Goal: Task Accomplishment & Management: Complete application form

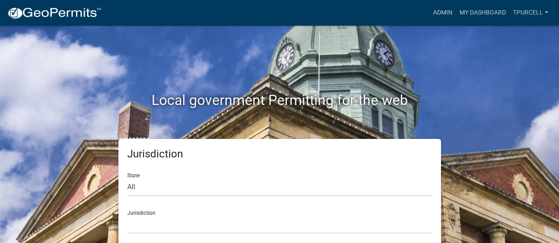
click at [404, 18] on div "Admin My Dashboard Tpurcell Admin Account Contractor Profile Logout" at bounding box center [330, 12] width 443 height 17
click at [408, 22] on nav "more_horiz Admin My Dashboard Tpurcell Admin Account Contractor Profile Logout" at bounding box center [279, 13] width 559 height 26
click at [440, 16] on link "Admin" at bounding box center [442, 12] width 27 height 17
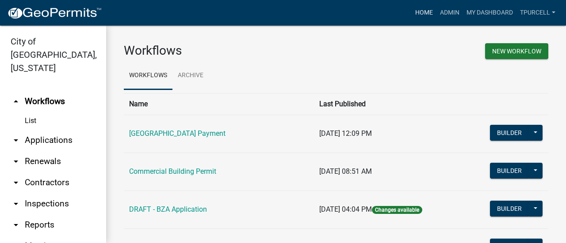
click at [421, 10] on link "Home" at bounding box center [423, 12] width 25 height 17
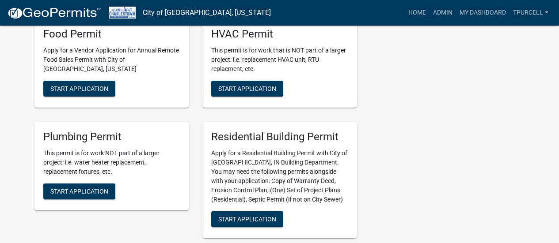
scroll to position [309, 0]
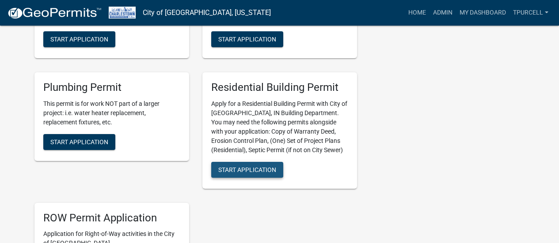
click at [241, 170] on span "Start Application" at bounding box center [247, 169] width 58 height 7
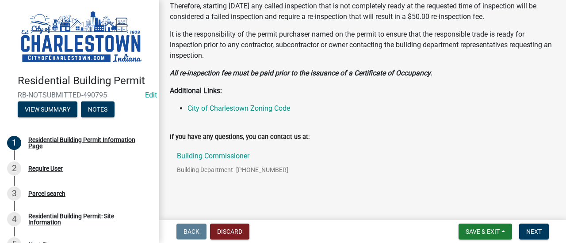
scroll to position [303, 0]
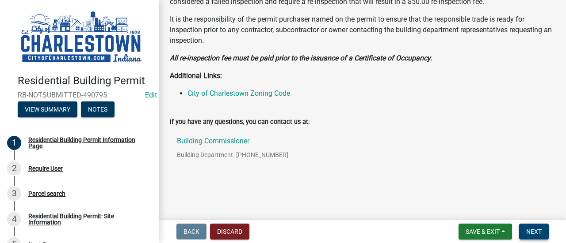
click at [536, 235] on span "Next" at bounding box center [533, 231] width 15 height 7
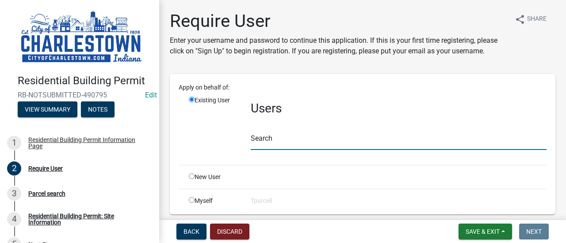
click at [278, 140] on input "text" at bounding box center [399, 141] width 296 height 18
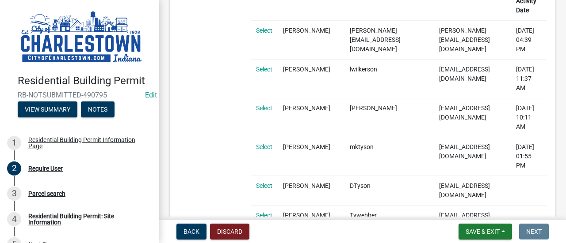
scroll to position [221, 0]
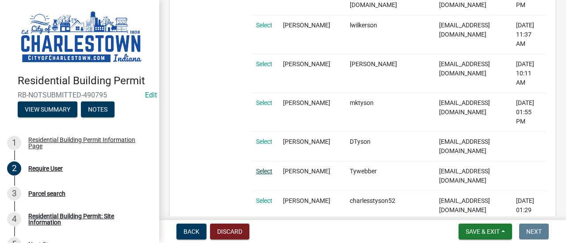
type input "tyson"
click at [266, 168] on link "Select" at bounding box center [264, 171] width 16 height 7
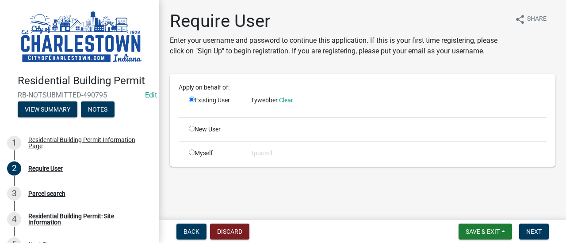
scroll to position [0, 0]
click at [532, 231] on span "Next" at bounding box center [533, 231] width 15 height 7
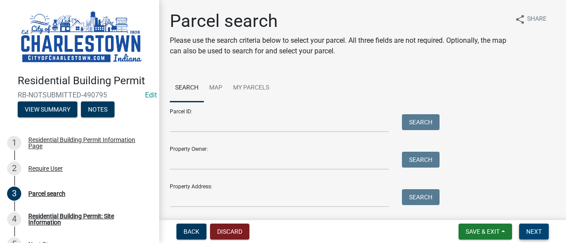
drag, startPoint x: 537, startPoint y: 229, endPoint x: 527, endPoint y: 228, distance: 10.6
click at [537, 229] on span "Next" at bounding box center [533, 231] width 15 height 7
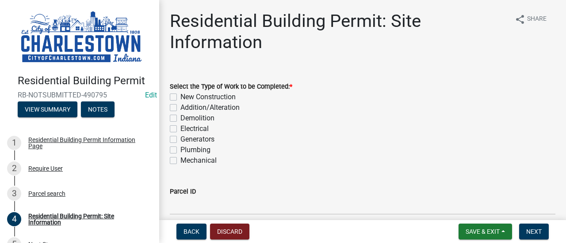
click at [180, 108] on label "Addition/Alteration" at bounding box center [209, 108] width 59 height 11
click at [180, 108] on input "Addition/Alteration" at bounding box center [183, 106] width 6 height 6
checkbox input "true"
checkbox input "false"
checkbox input "true"
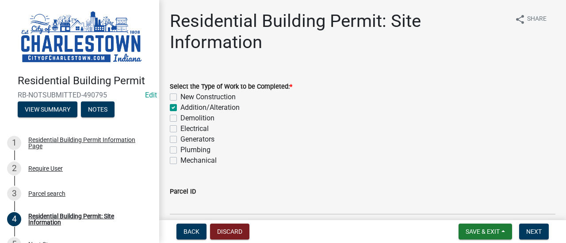
checkbox input "false"
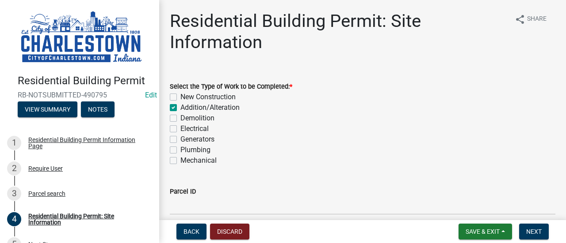
click at [180, 127] on label "Electrical" at bounding box center [194, 129] width 28 height 11
click at [180, 127] on input "Electrical" at bounding box center [183, 127] width 6 height 6
checkbox input "true"
checkbox input "false"
checkbox input "true"
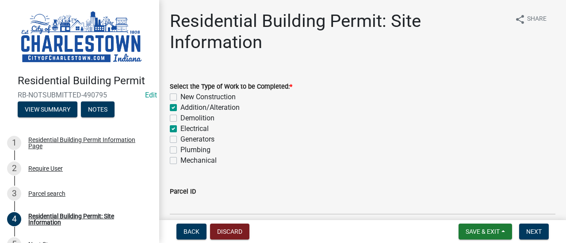
checkbox input "false"
checkbox input "true"
checkbox input "false"
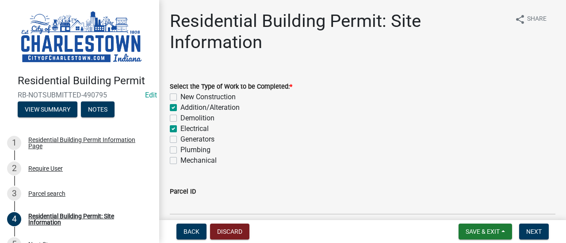
click at [180, 150] on label "Plumbing" at bounding box center [195, 150] width 30 height 11
click at [180, 150] on input "Plumbing" at bounding box center [183, 148] width 6 height 6
checkbox input "true"
checkbox input "false"
checkbox input "true"
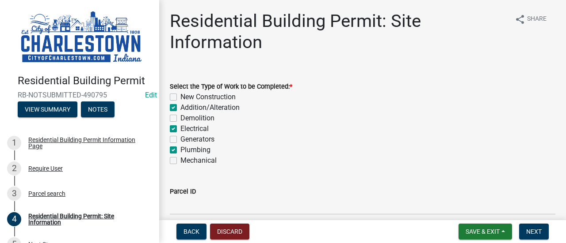
checkbox input "false"
checkbox input "true"
checkbox input "false"
checkbox input "true"
click at [180, 159] on label "Mechanical" at bounding box center [198, 161] width 36 height 11
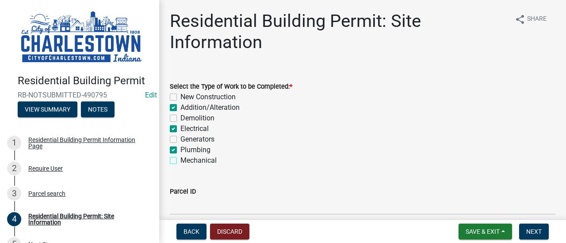
click at [180, 159] on input "Mechanical" at bounding box center [183, 159] width 6 height 6
checkbox input "true"
checkbox input "false"
checkbox input "true"
checkbox input "false"
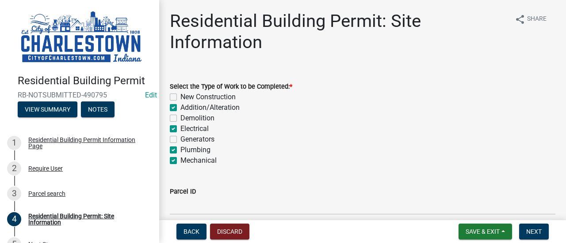
checkbox input "true"
checkbox input "false"
checkbox input "true"
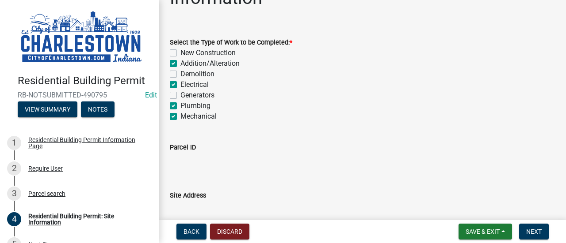
scroll to position [88, 0]
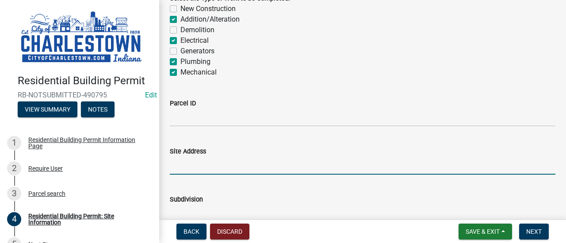
drag, startPoint x: 181, startPoint y: 159, endPoint x: 187, endPoint y: 158, distance: 5.8
click at [183, 159] on input "Site Address" at bounding box center [362, 166] width 385 height 18
click at [182, 167] on input "206 Halycon Rd Charlestown Indiana 47111" at bounding box center [362, 166] width 385 height 18
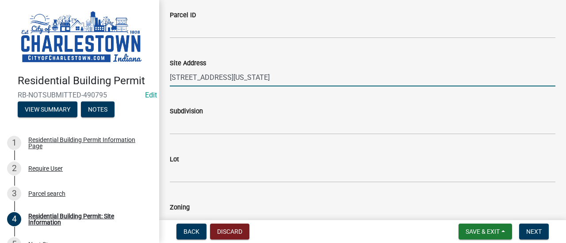
scroll to position [133, 0]
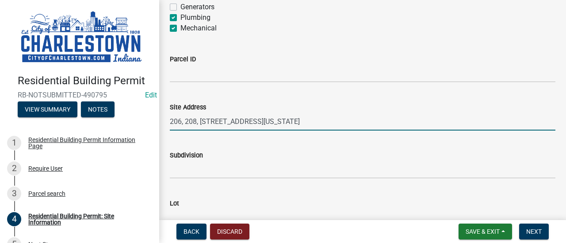
click at [247, 120] on input "206, 208, 210, 210 Halycon Rd Charlestown Indiana 47111" at bounding box center [362, 122] width 385 height 18
click at [373, 119] on input "206, 208, 210, 210 Halcyon Rd Charlestown Indiana 47111" at bounding box center [362, 122] width 385 height 18
drag, startPoint x: 225, startPoint y: 119, endPoint x: 230, endPoint y: 121, distance: 5.2
click at [227, 120] on input "206, 208, 210, 210 Halcyon Rd Charlestown Indiana 47111" at bounding box center [362, 122] width 385 height 18
click at [380, 125] on input "206, 208, 210, 212 Halcyon Rd Charlestown Indiana 47111" at bounding box center [362, 122] width 385 height 18
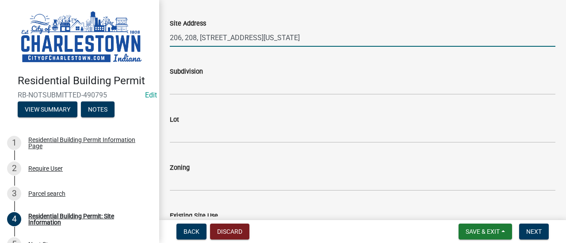
scroll to position [221, 0]
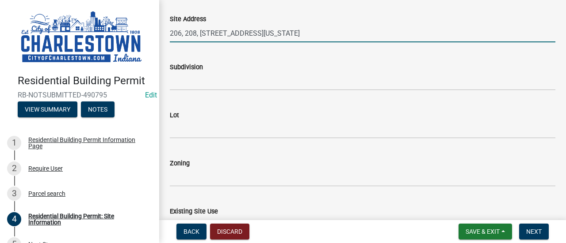
type input "206, 208, 210, 212 Halcyon Rd Charlestown Indiana 47111"
click at [201, 68] on label "Subdivision" at bounding box center [186, 68] width 33 height 6
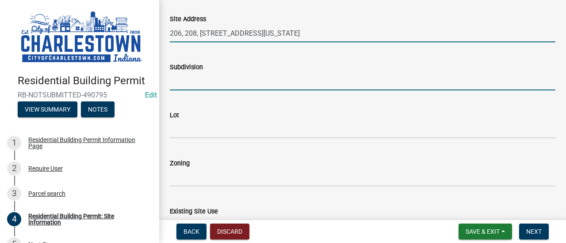
click at [201, 72] on input "Subdivision" at bounding box center [362, 81] width 385 height 18
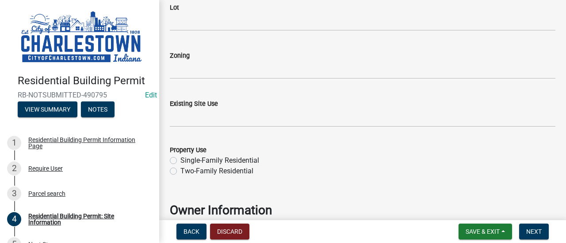
scroll to position [353, 0]
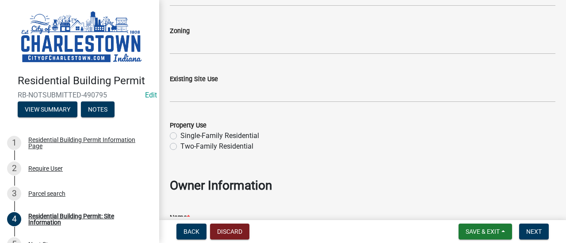
type input "Pleasant ridge sub."
click at [180, 147] on label "Two-Family Residential" at bounding box center [216, 146] width 73 height 11
click at [180, 147] on input "Two-Family Residential" at bounding box center [183, 144] width 6 height 6
radio input "true"
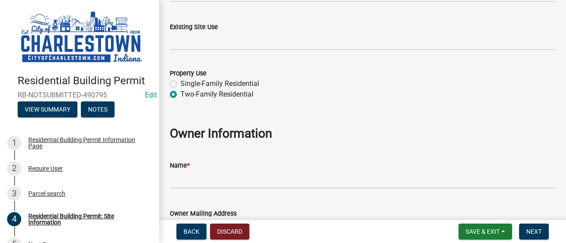
scroll to position [442, 0]
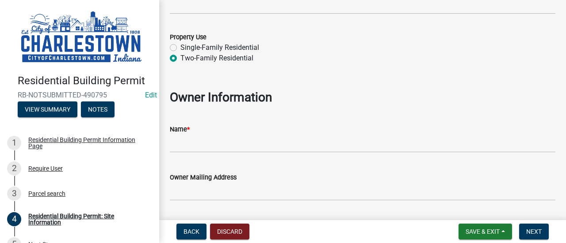
click at [220, 128] on div "Name *" at bounding box center [362, 129] width 385 height 11
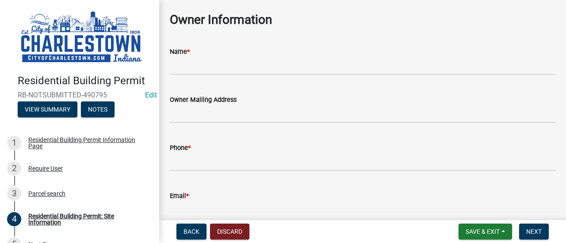
scroll to position [520, 0]
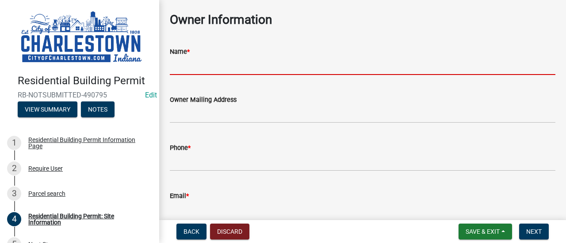
click at [206, 65] on input "Name *" at bounding box center [362, 66] width 385 height 18
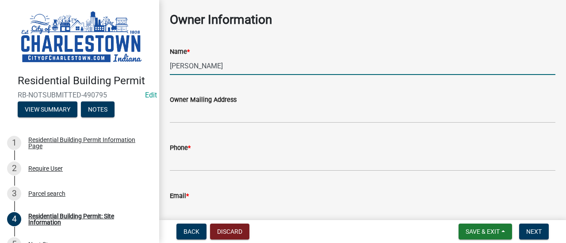
type input "Tyson Webber"
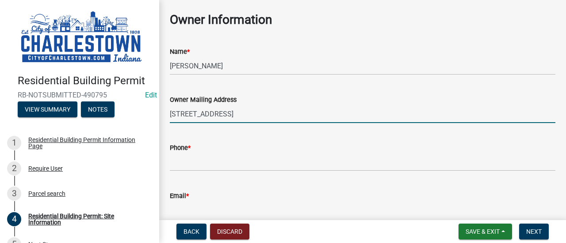
type input "130 Sunset Ave Clarksville IN 47129"
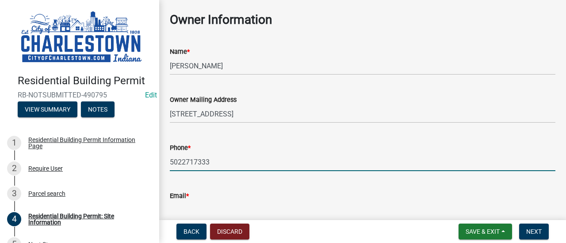
type input "5022717333"
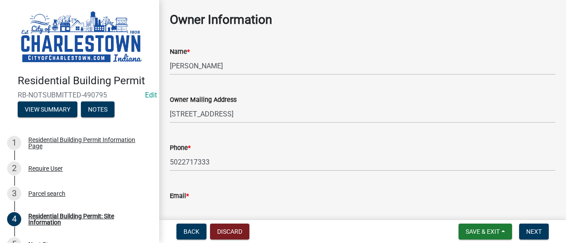
scroll to position [522, 0]
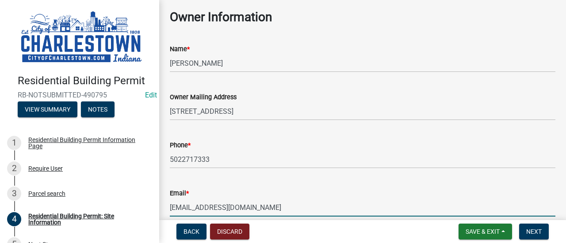
type input "tysonwebber88@gmail.com"
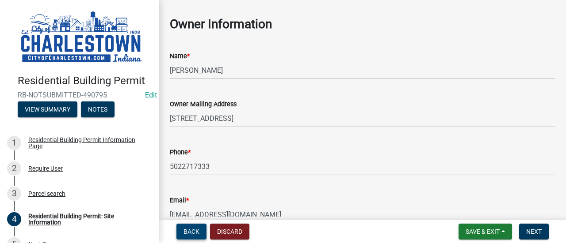
scroll to position [564, 0]
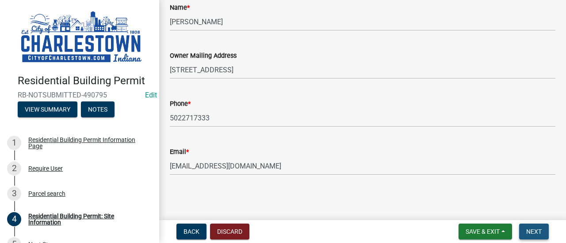
click at [539, 232] on span "Next" at bounding box center [533, 231] width 15 height 7
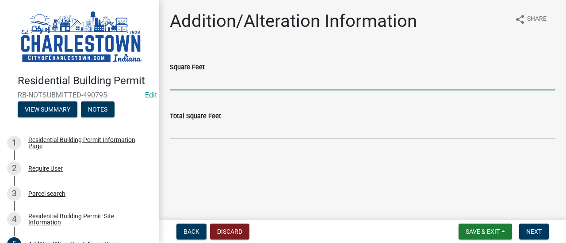
click at [192, 81] on input "text" at bounding box center [362, 81] width 385 height 18
type input "2"
type input "725"
drag, startPoint x: 388, startPoint y: 4, endPoint x: 361, endPoint y: 39, distance: 44.4
click at [387, 4] on main "Addition/Alteration Information share Share Square Feet 725 Total Square Feet" at bounding box center [362, 108] width 406 height 217
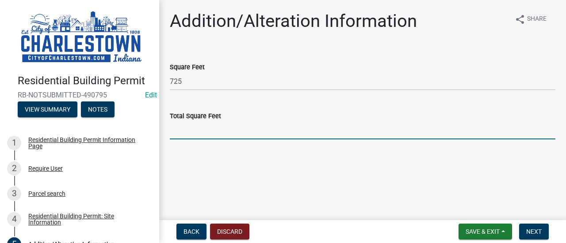
click at [203, 132] on input "text" at bounding box center [362, 131] width 385 height 18
type input "2900"
click at [539, 233] on span "Next" at bounding box center [533, 231] width 15 height 7
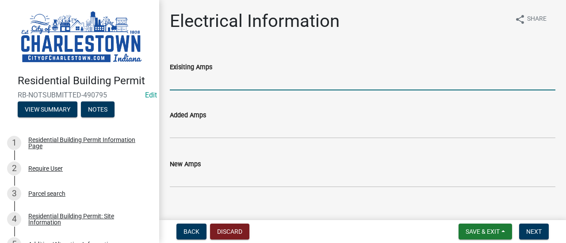
click at [197, 87] on input "Exisiting Amps" at bounding box center [362, 81] width 385 height 18
type input "100 x4"
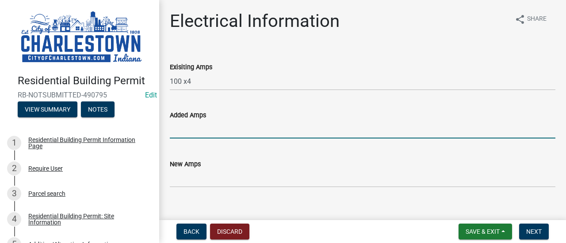
click at [197, 130] on input "text" at bounding box center [362, 130] width 385 height 18
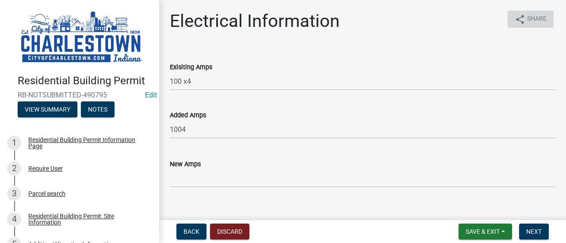
drag, startPoint x: 520, startPoint y: 84, endPoint x: 425, endPoint y: 218, distance: 164.4
click at [425, 218] on div "Residential Building Permit RB-NOTSUBMITTED-490795 Edit View Summary Notes 1 Re…" at bounding box center [283, 121] width 566 height 243
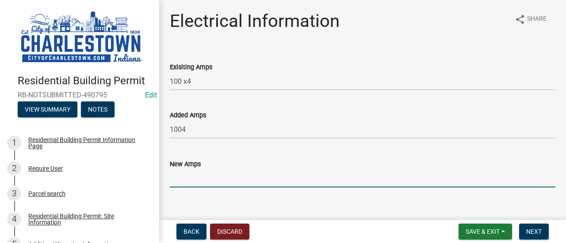
click at [198, 176] on input "text" at bounding box center [362, 179] width 385 height 18
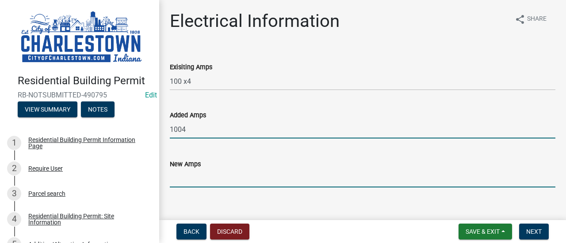
click at [181, 127] on input "1004" at bounding box center [362, 130] width 385 height 18
type input "1004"
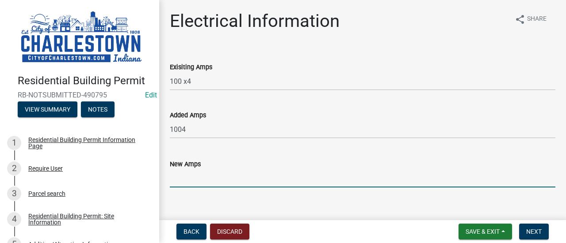
click at [187, 181] on input "text" at bounding box center [362, 179] width 385 height 18
type input "200"
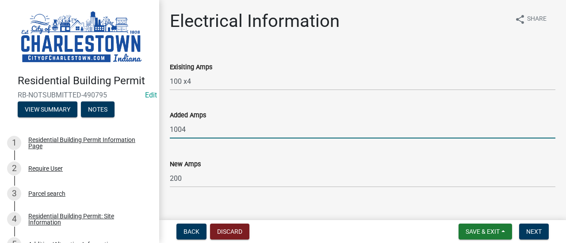
click at [187, 130] on input "1004" at bounding box center [362, 130] width 385 height 18
type input "100"
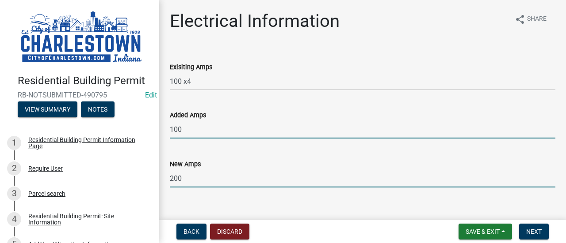
click at [192, 178] on input "200" at bounding box center [362, 179] width 385 height 18
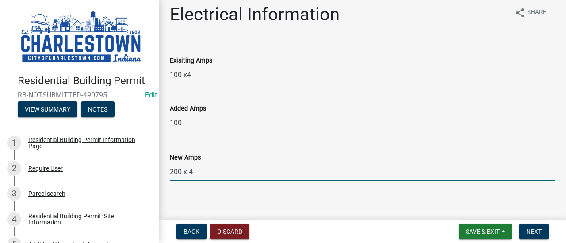
scroll to position [13, 0]
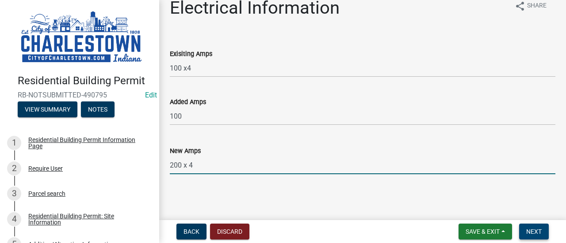
type input "2004"
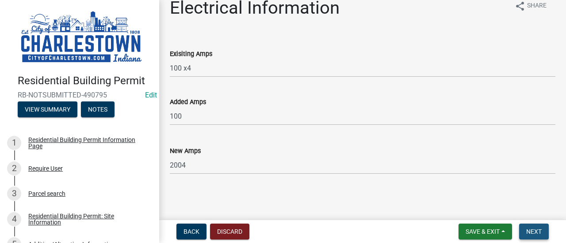
click at [533, 225] on button "Next" at bounding box center [534, 232] width 30 height 16
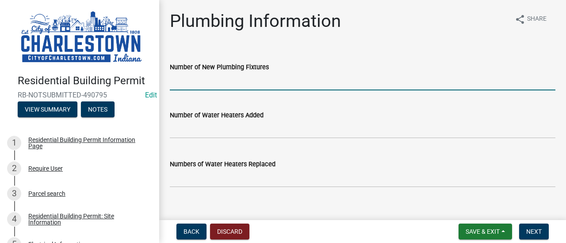
click at [230, 80] on input "Number of New Plumbing Fixtures" at bounding box center [362, 81] width 385 height 18
type input "7"
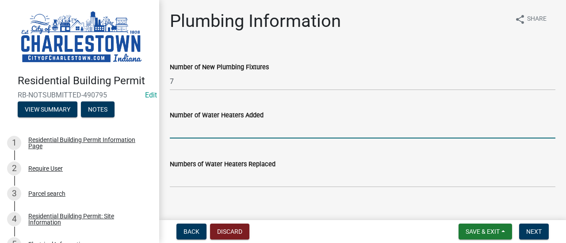
click at [220, 134] on input "text" at bounding box center [362, 130] width 385 height 18
type input "1"
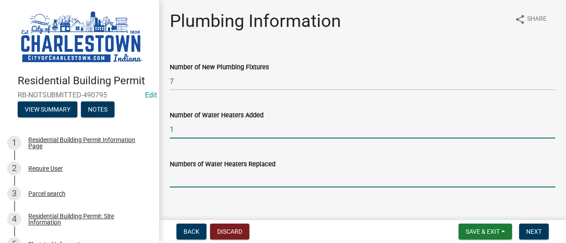
click at [225, 178] on input "text" at bounding box center [362, 179] width 385 height 18
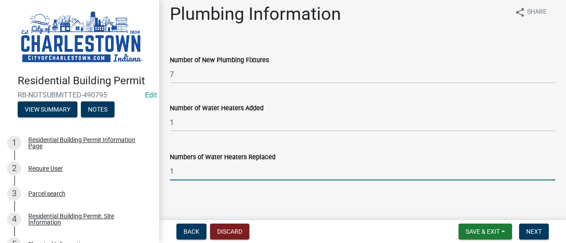
scroll to position [13, 0]
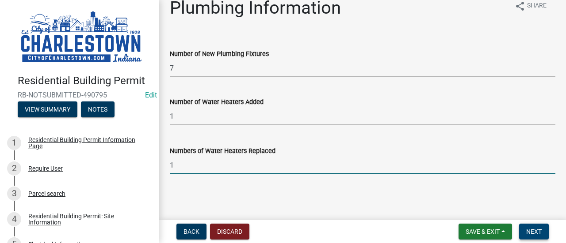
type input "1"
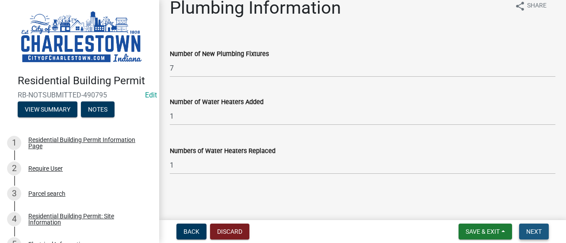
click at [536, 230] on span "Next" at bounding box center [533, 231] width 15 height 7
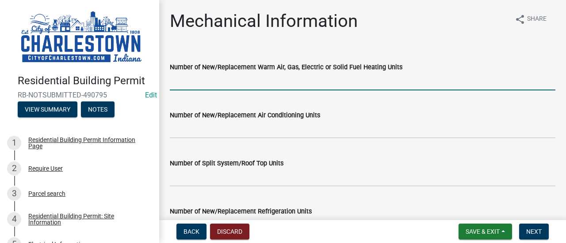
click at [220, 84] on input "Number of New/Replacement Warm Air, Gas, Electric or Solid Fuel Heating Units" at bounding box center [362, 81] width 385 height 18
type input "4"
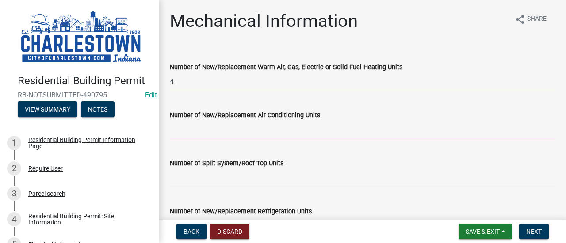
click at [217, 132] on input "Number of New/Replacement Air Conditioning Units" at bounding box center [362, 130] width 385 height 18
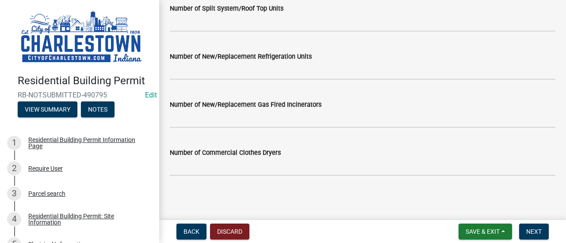
scroll to position [156, 0]
type input "4"
click at [543, 239] on button "Next" at bounding box center [534, 232] width 30 height 16
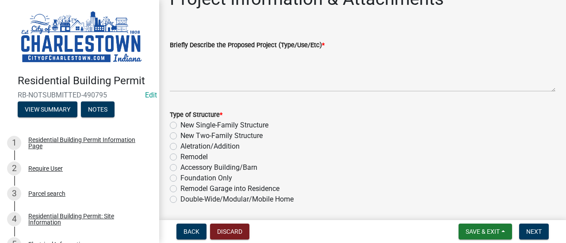
scroll to position [44, 0]
click at [180, 133] on label "New Two-Family Structure" at bounding box center [221, 135] width 82 height 11
click at [180, 133] on input "New Two-Family Structure" at bounding box center [183, 133] width 6 height 6
radio input "true"
click at [180, 144] on label "Aletration/Addition" at bounding box center [209, 145] width 59 height 11
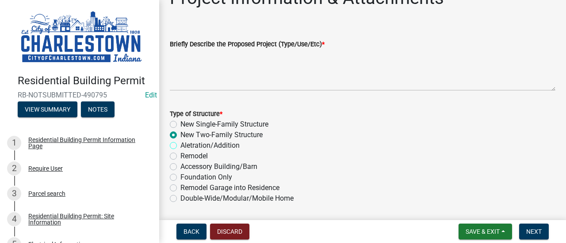
click at [180, 144] on input "Aletration/Addition" at bounding box center [183, 143] width 6 height 6
radio input "true"
click at [180, 158] on label "Remodel" at bounding box center [193, 156] width 27 height 11
click at [180, 157] on input "Remodel" at bounding box center [183, 154] width 6 height 6
radio input "true"
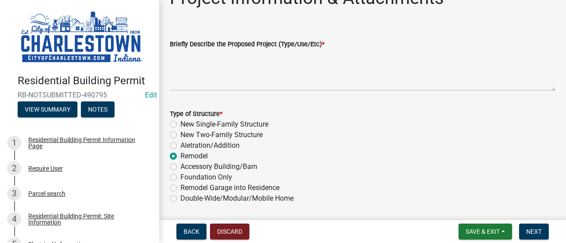
scroll to position [133, 0]
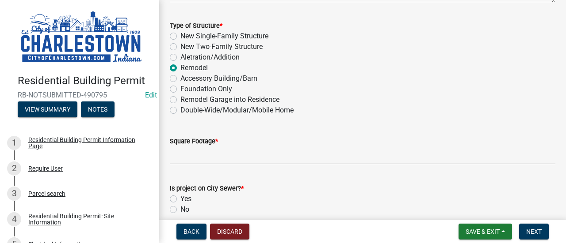
drag, startPoint x: 209, startPoint y: 165, endPoint x: 207, endPoint y: 156, distance: 9.1
click at [209, 165] on wm-data-entity-input "Square Footage *" at bounding box center [362, 148] width 385 height 49
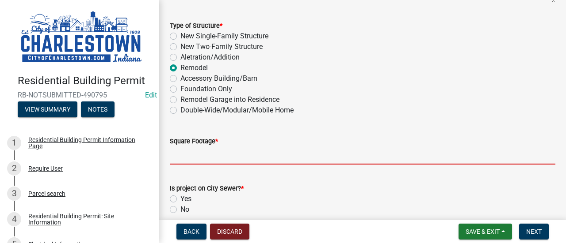
click at [207, 152] on input "text" at bounding box center [362, 156] width 385 height 18
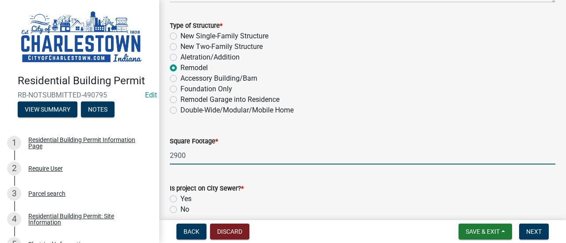
scroll to position [177, 0]
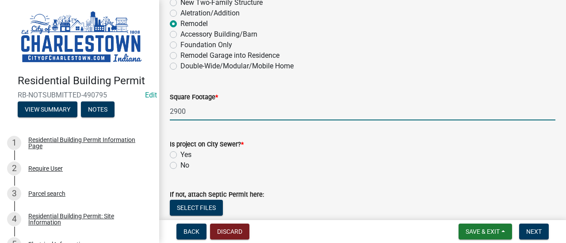
type input "2900"
click at [180, 153] on label "Yes" at bounding box center [185, 155] width 11 height 11
click at [180, 153] on input "Yes" at bounding box center [183, 153] width 6 height 6
radio input "true"
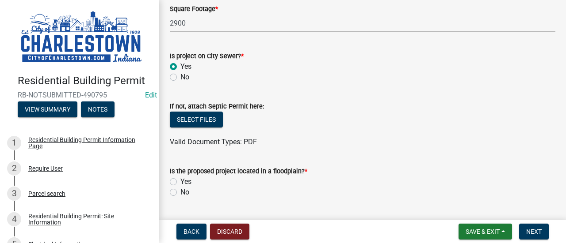
scroll to position [309, 0]
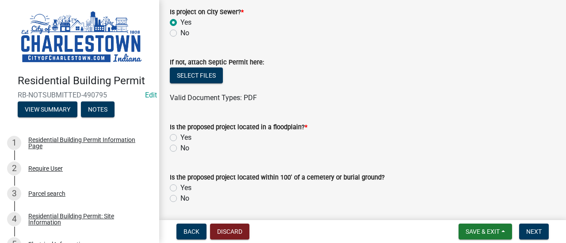
click at [180, 148] on label "No" at bounding box center [184, 148] width 9 height 11
click at [180, 148] on input "No" at bounding box center [183, 146] width 6 height 6
radio input "true"
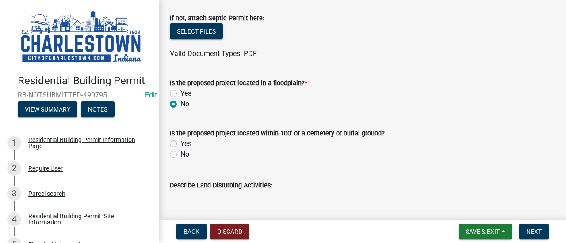
click at [180, 153] on label "No" at bounding box center [184, 154] width 9 height 11
click at [180, 153] on input "No" at bounding box center [183, 152] width 6 height 6
radio input "true"
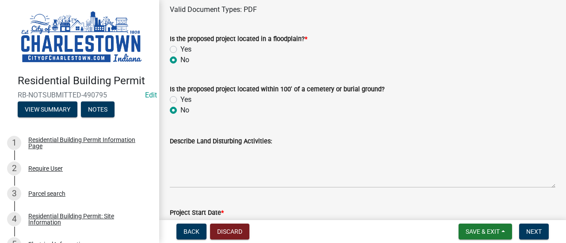
scroll to position [442, 0]
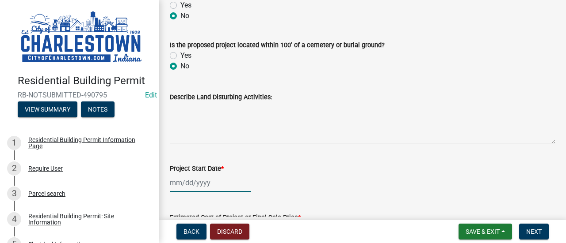
click at [191, 180] on div at bounding box center [210, 183] width 81 height 18
select select "10"
select select "2025"
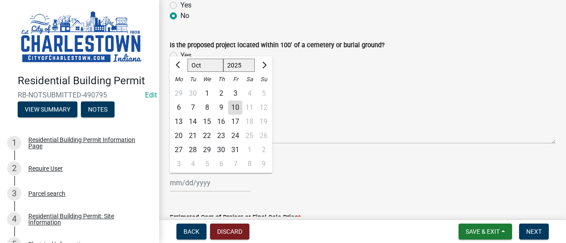
click at [236, 109] on div "10" at bounding box center [235, 108] width 14 height 14
type input "[DATE]"
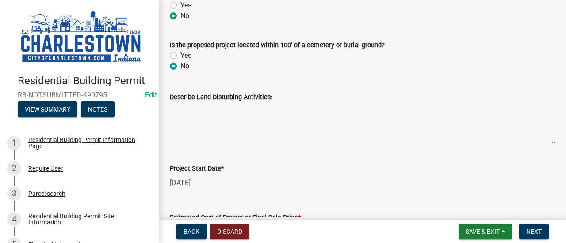
scroll to position [530, 0]
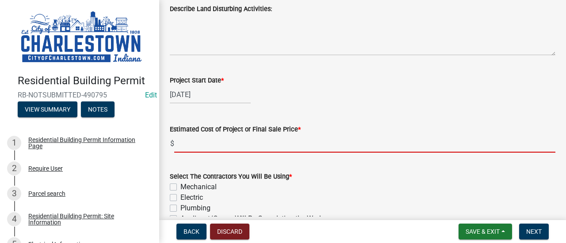
click at [214, 146] on input "text" at bounding box center [364, 144] width 381 height 18
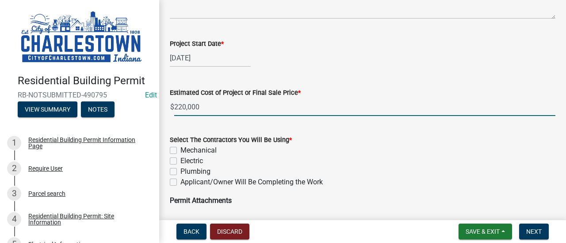
scroll to position [574, 0]
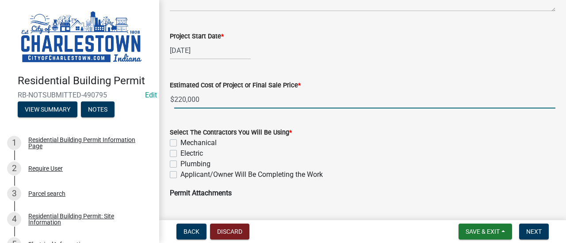
type input "220000"
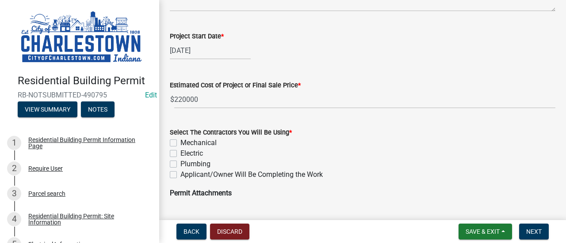
click at [180, 174] on label "Applicant/Owner Will Be Completing the Work" at bounding box center [251, 175] width 142 height 11
click at [180, 174] on input "Applicant/Owner Will Be Completing the Work" at bounding box center [183, 173] width 6 height 6
checkbox input "true"
checkbox input "false"
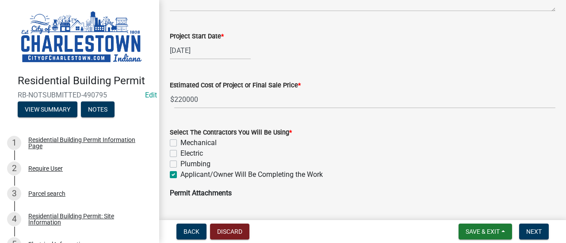
checkbox input "false"
checkbox input "true"
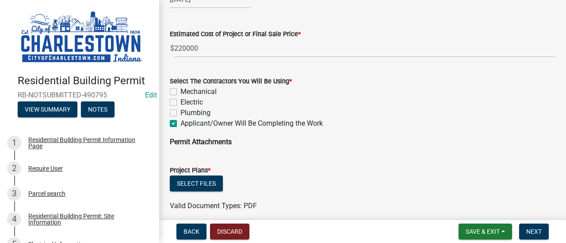
scroll to position [663, 0]
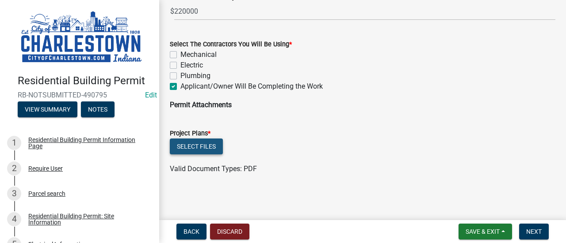
click at [204, 145] on button "Select files" at bounding box center [196, 147] width 53 height 16
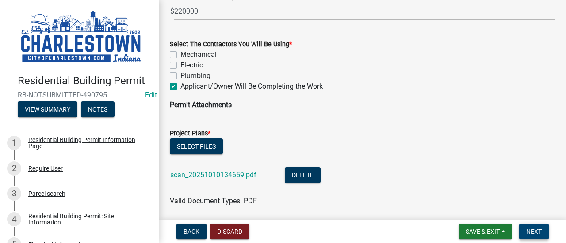
click at [541, 229] on button "Next" at bounding box center [534, 232] width 30 height 16
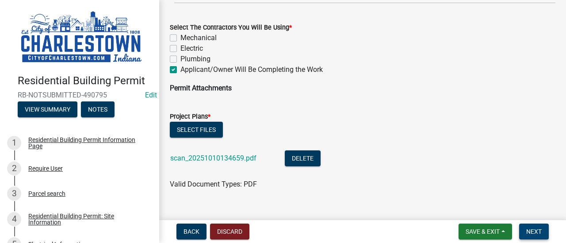
scroll to position [691, 0]
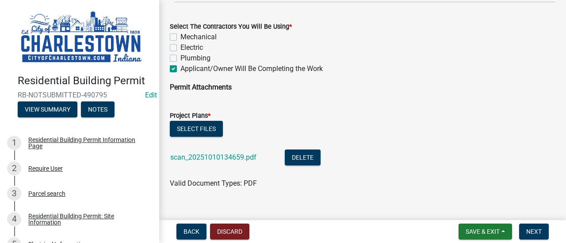
click at [558, 214] on main "Residential Building Permit: General Project Information & Attachments share Sh…" at bounding box center [362, 108] width 406 height 217
click at [523, 232] on button "Next" at bounding box center [534, 232] width 30 height 16
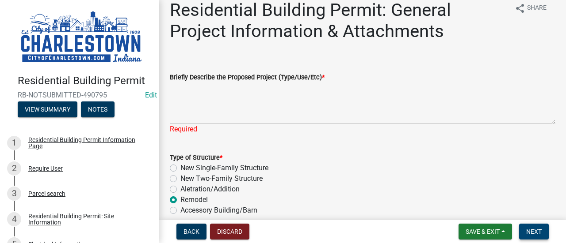
scroll to position [0, 0]
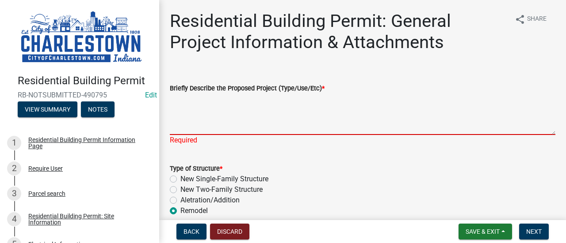
click at [191, 122] on textarea "Briefly Describe the Proposed Project (Type/Use/Etc) *" at bounding box center [362, 115] width 385 height 42
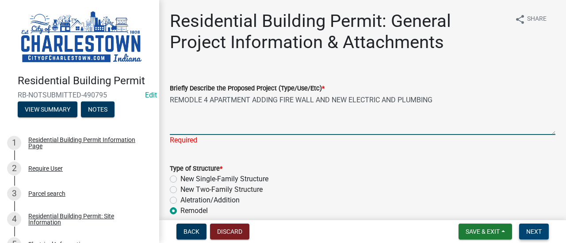
type textarea "REMODLE 4 APARTMENT ADDING FIRE WALL AND NEW ELECTRIC AND PLUMBING"
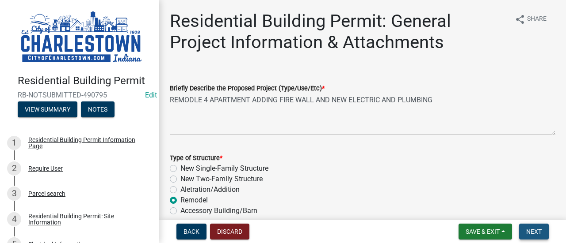
click at [545, 230] on button "Next" at bounding box center [534, 232] width 30 height 16
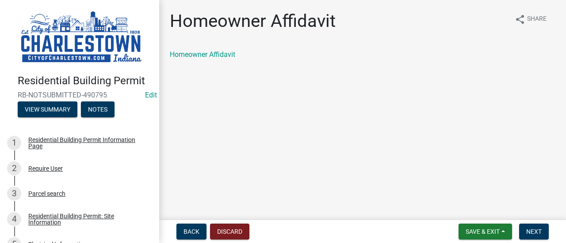
drag, startPoint x: 303, startPoint y: 137, endPoint x: 311, endPoint y: 133, distance: 8.7
click at [311, 135] on main "Homeowner Affidavit share Share Homeowner Affidavit" at bounding box center [362, 108] width 406 height 217
click at [195, 58] on link "Homeowner Affidavit" at bounding box center [202, 54] width 65 height 8
click at [539, 231] on span "Next" at bounding box center [533, 231] width 15 height 7
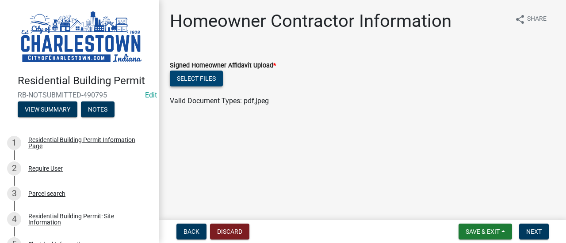
click at [192, 78] on button "Select files" at bounding box center [196, 79] width 53 height 16
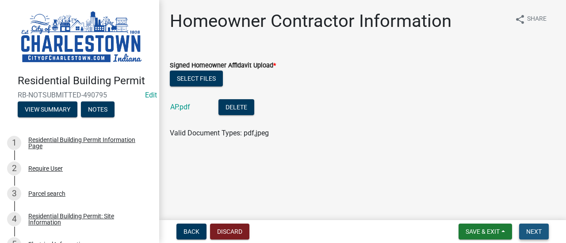
click at [539, 234] on span "Next" at bounding box center [533, 231] width 15 height 7
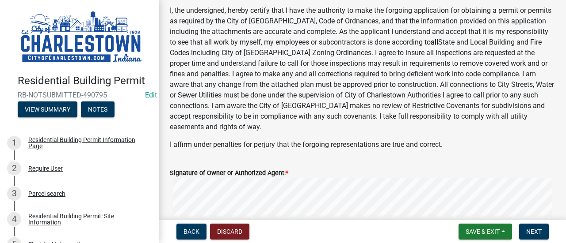
scroll to position [88, 0]
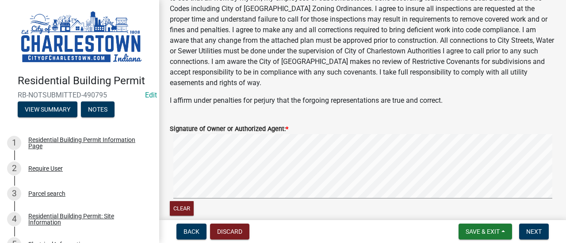
click at [380, 126] on form "Signature of Owner or Authorized Agent: * Clear" at bounding box center [362, 165] width 385 height 105
drag, startPoint x: 531, startPoint y: 231, endPoint x: 523, endPoint y: 230, distance: 7.6
click at [531, 231] on span "Next" at bounding box center [533, 231] width 15 height 7
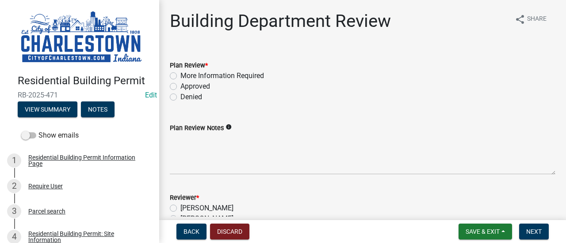
click at [180, 85] on label "Approved" at bounding box center [195, 86] width 30 height 11
click at [180, 85] on input "Approved" at bounding box center [183, 84] width 6 height 6
radio input "true"
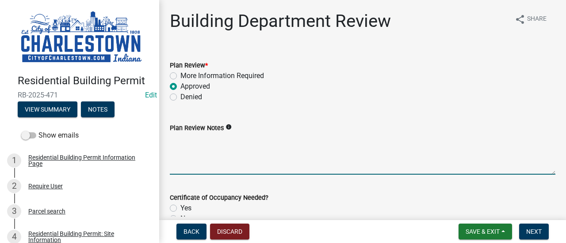
click at [213, 144] on textarea "Plan Review Notes" at bounding box center [362, 154] width 385 height 42
type textarea "R"
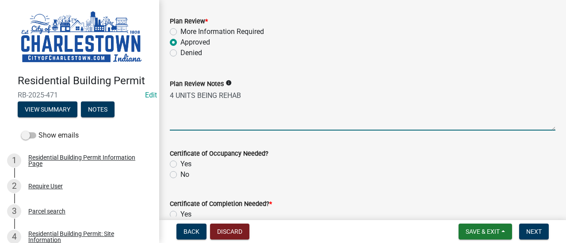
scroll to position [88, 0]
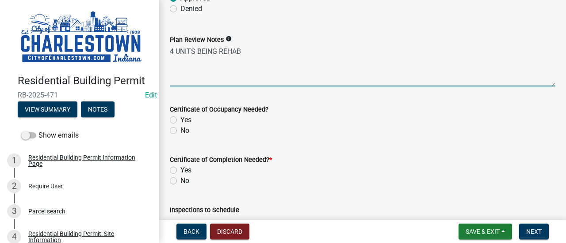
type textarea "4 UNITS BEING REHAB"
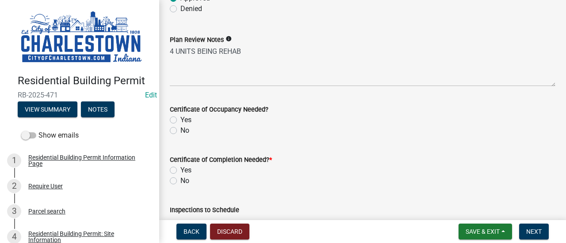
click at [180, 118] on label "Yes" at bounding box center [185, 120] width 11 height 11
click at [180, 118] on input "Yes" at bounding box center [183, 118] width 6 height 6
radio input "true"
click at [180, 171] on label "Yes" at bounding box center [185, 170] width 11 height 11
click at [180, 171] on input "Yes" at bounding box center [183, 168] width 6 height 6
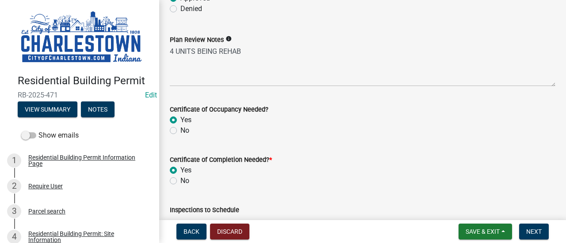
radio input "true"
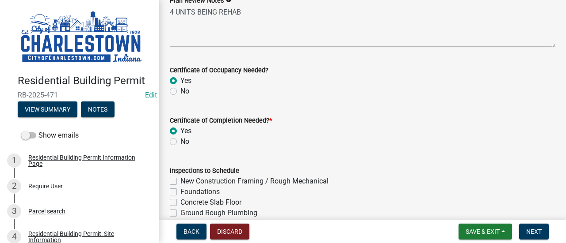
scroll to position [177, 0]
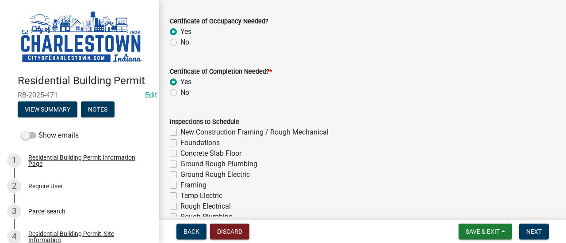
click at [180, 131] on label "New Construction Framing / Rough Mechanical" at bounding box center [254, 132] width 148 height 11
click at [180, 131] on input "New Construction Framing / Rough Mechanical" at bounding box center [183, 130] width 6 height 6
checkbox input "true"
checkbox input "false"
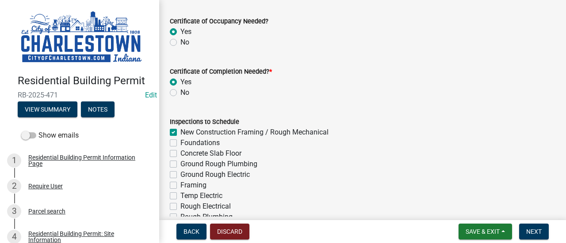
checkbox input "false"
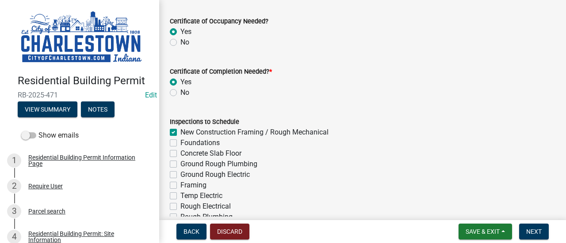
checkbox input "false"
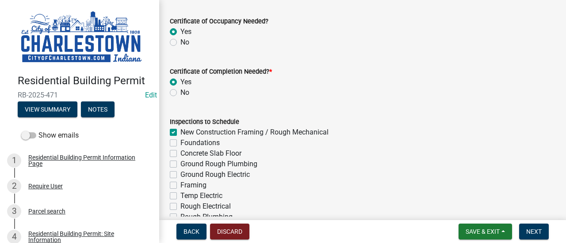
checkbox input "false"
click at [180, 209] on label "Rough Electrical" at bounding box center [205, 206] width 50 height 11
click at [180, 207] on input "Rough Electrical" at bounding box center [183, 204] width 6 height 6
checkbox input "true"
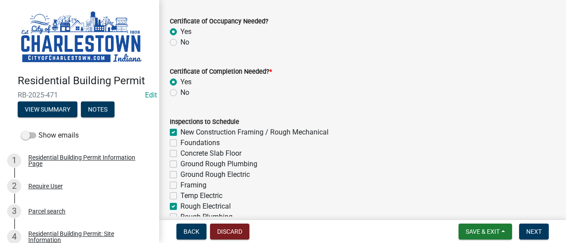
checkbox input "true"
checkbox input "false"
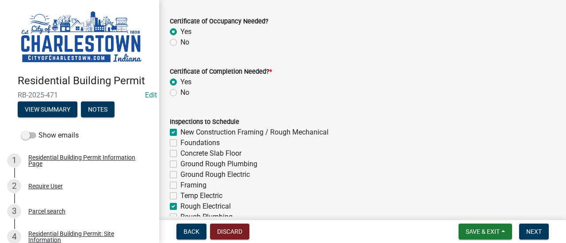
checkbox input "false"
checkbox input "true"
checkbox input "false"
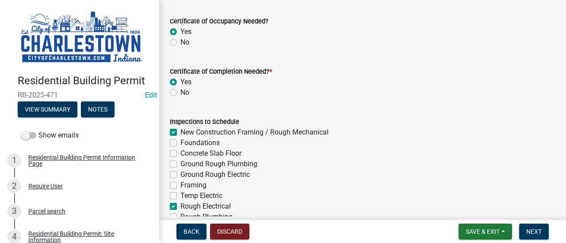
checkbox input "false"
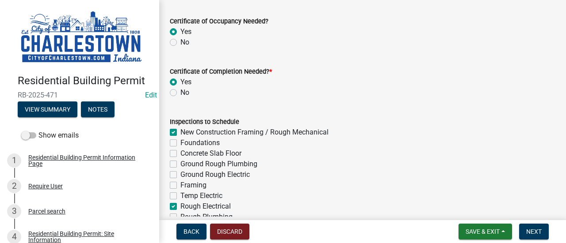
scroll to position [221, 0]
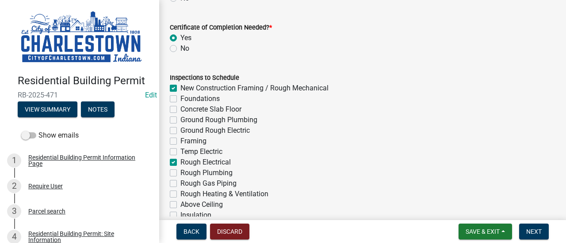
click at [180, 176] on label "Rough Plumbing" at bounding box center [206, 173] width 52 height 11
click at [180, 174] on input "Rough Plumbing" at bounding box center [183, 171] width 6 height 6
checkbox input "true"
checkbox input "false"
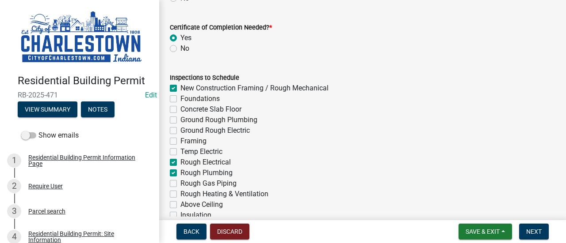
checkbox input "false"
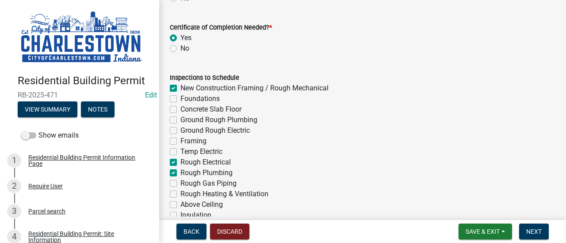
checkbox input "true"
checkbox input "false"
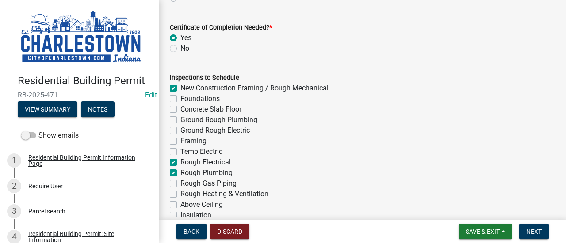
checkbox input "false"
click at [180, 182] on label "Rough Gas Piping" at bounding box center [208, 183] width 56 height 11
click at [180, 182] on input "Rough Gas Piping" at bounding box center [183, 181] width 6 height 6
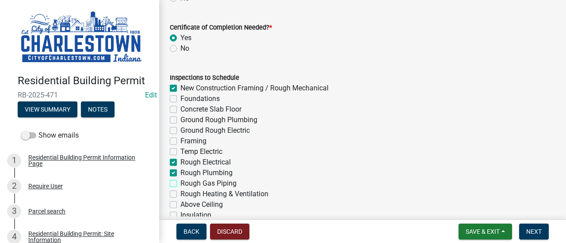
checkbox input "true"
checkbox input "false"
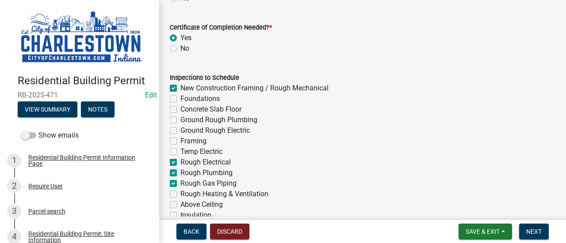
checkbox input "false"
checkbox input "true"
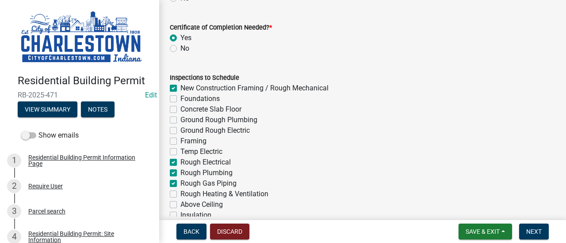
checkbox input "true"
checkbox input "false"
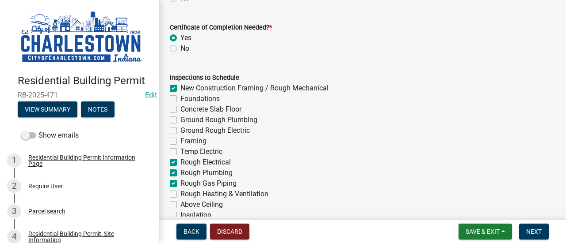
checkbox input "false"
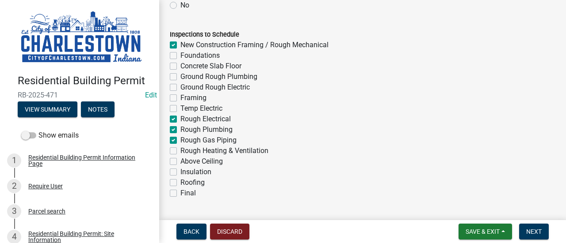
scroll to position [265, 0]
click at [180, 149] on label "Rough Heating & Ventilation" at bounding box center [224, 150] width 88 height 11
click at [180, 149] on input "Rough Heating & Ventilation" at bounding box center [183, 148] width 6 height 6
checkbox input "true"
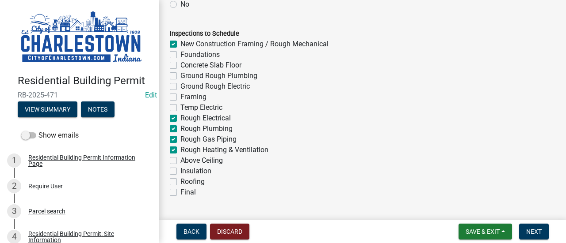
checkbox input "false"
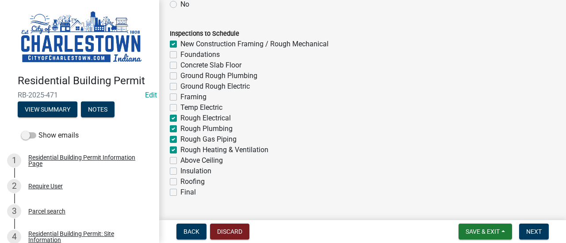
checkbox input "false"
checkbox input "true"
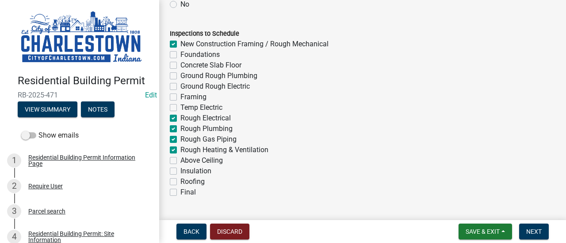
checkbox input "false"
click at [180, 193] on label "Final" at bounding box center [187, 192] width 15 height 11
click at [180, 193] on input "Final" at bounding box center [183, 190] width 6 height 6
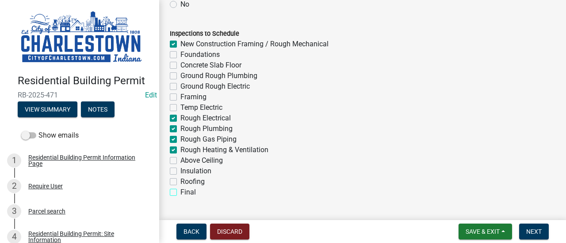
checkbox input "true"
checkbox input "false"
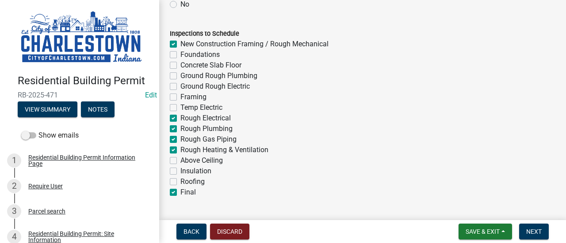
checkbox input "false"
checkbox input "true"
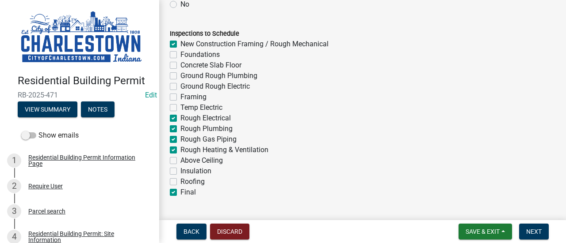
checkbox input "true"
checkbox input "false"
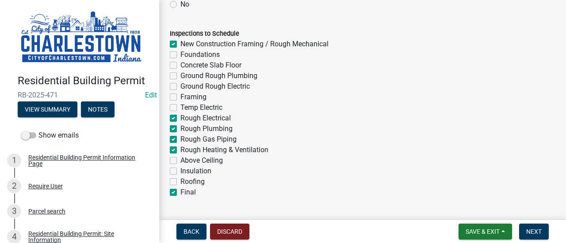
checkbox input "true"
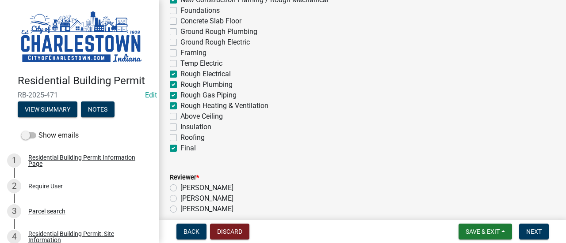
scroll to position [353, 0]
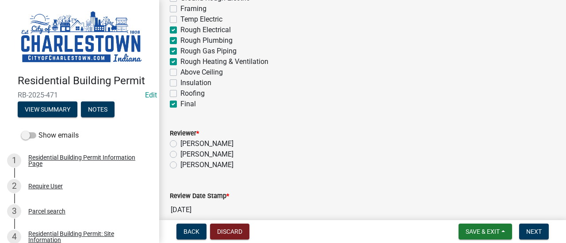
click at [180, 164] on label "[PERSON_NAME]" at bounding box center [206, 165] width 53 height 11
click at [180, 164] on input "[PERSON_NAME]" at bounding box center [183, 163] width 6 height 6
radio input "true"
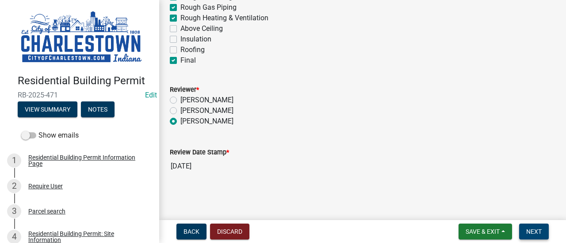
click at [540, 230] on span "Next" at bounding box center [533, 231] width 15 height 7
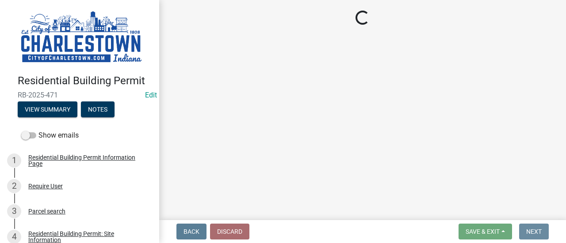
scroll to position [0, 0]
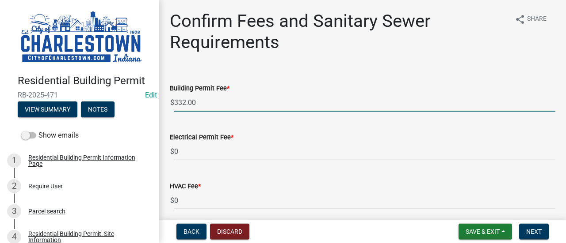
click at [204, 100] on input "332.00" at bounding box center [364, 103] width 381 height 18
type input "3"
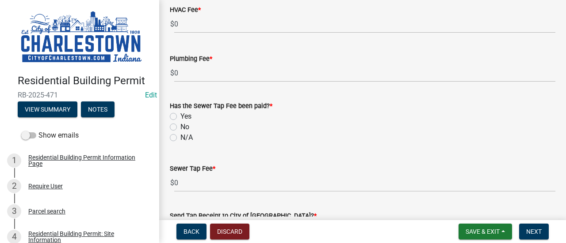
scroll to position [221, 0]
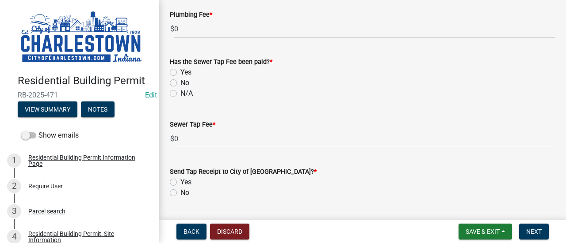
type input "992.00"
click at [180, 96] on label "N/A" at bounding box center [186, 93] width 12 height 11
click at [180, 94] on input "N/A" at bounding box center [183, 91] width 6 height 6
radio input "true"
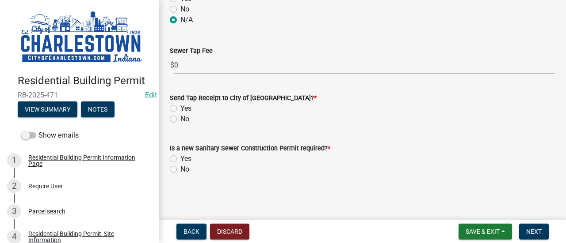
scroll to position [295, 0]
click at [177, 123] on div "No" at bounding box center [362, 119] width 385 height 11
click at [180, 119] on label "No" at bounding box center [184, 119] width 9 height 11
click at [180, 119] on input "No" at bounding box center [183, 117] width 6 height 6
radio input "true"
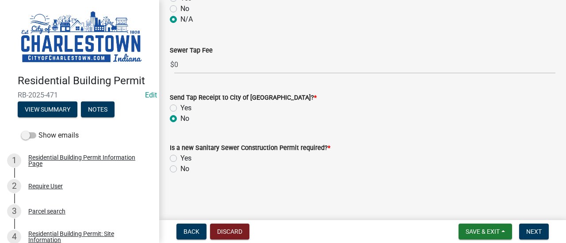
click at [180, 171] on label "No" at bounding box center [184, 169] width 9 height 11
click at [180, 170] on input "No" at bounding box center [183, 167] width 6 height 6
radio input "true"
click at [534, 231] on span "Next" at bounding box center [533, 231] width 15 height 7
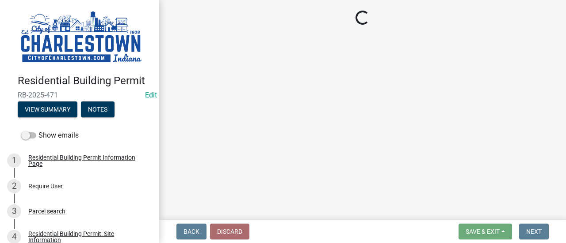
select select "3: 3"
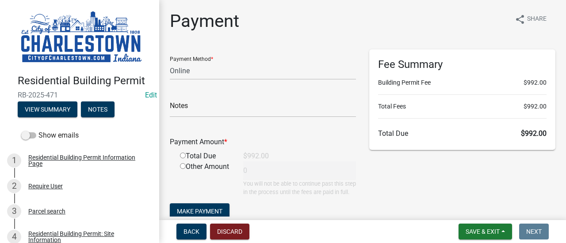
scroll to position [44, 0]
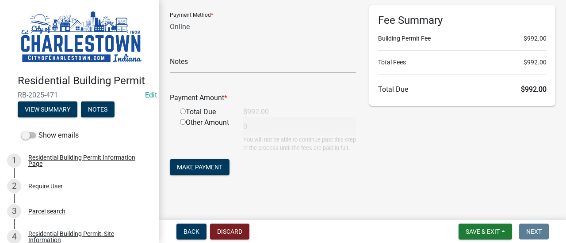
click at [183, 111] on input "radio" at bounding box center [183, 112] width 6 height 6
radio input "true"
type input "992"
click at [209, 171] on span "Make Payment" at bounding box center [200, 167] width 46 height 7
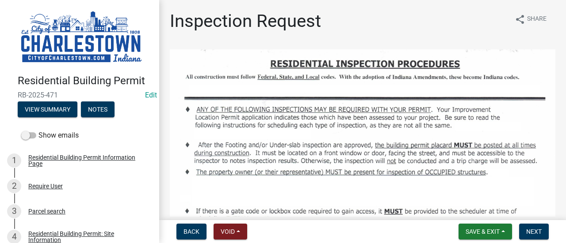
scroll to position [88, 0]
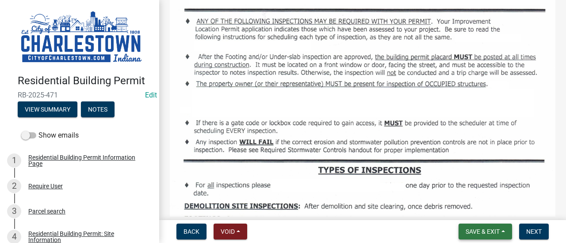
click at [490, 232] on span "Save & Exit" at bounding box center [482, 231] width 34 height 7
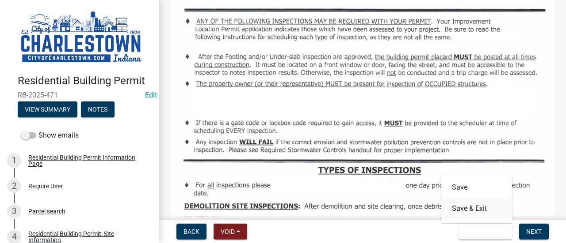
click at [467, 208] on button "Save & Exit" at bounding box center [476, 208] width 71 height 21
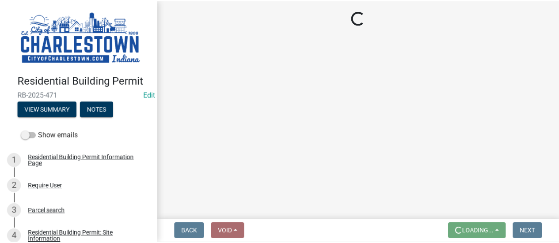
scroll to position [0, 0]
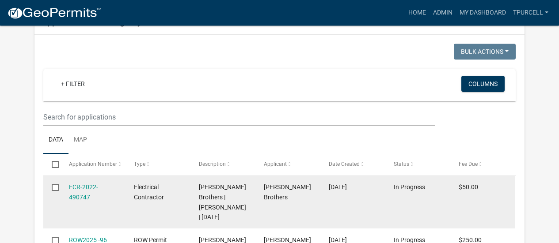
scroll to position [1101, 0]
